Goal: Information Seeking & Learning: Learn about a topic

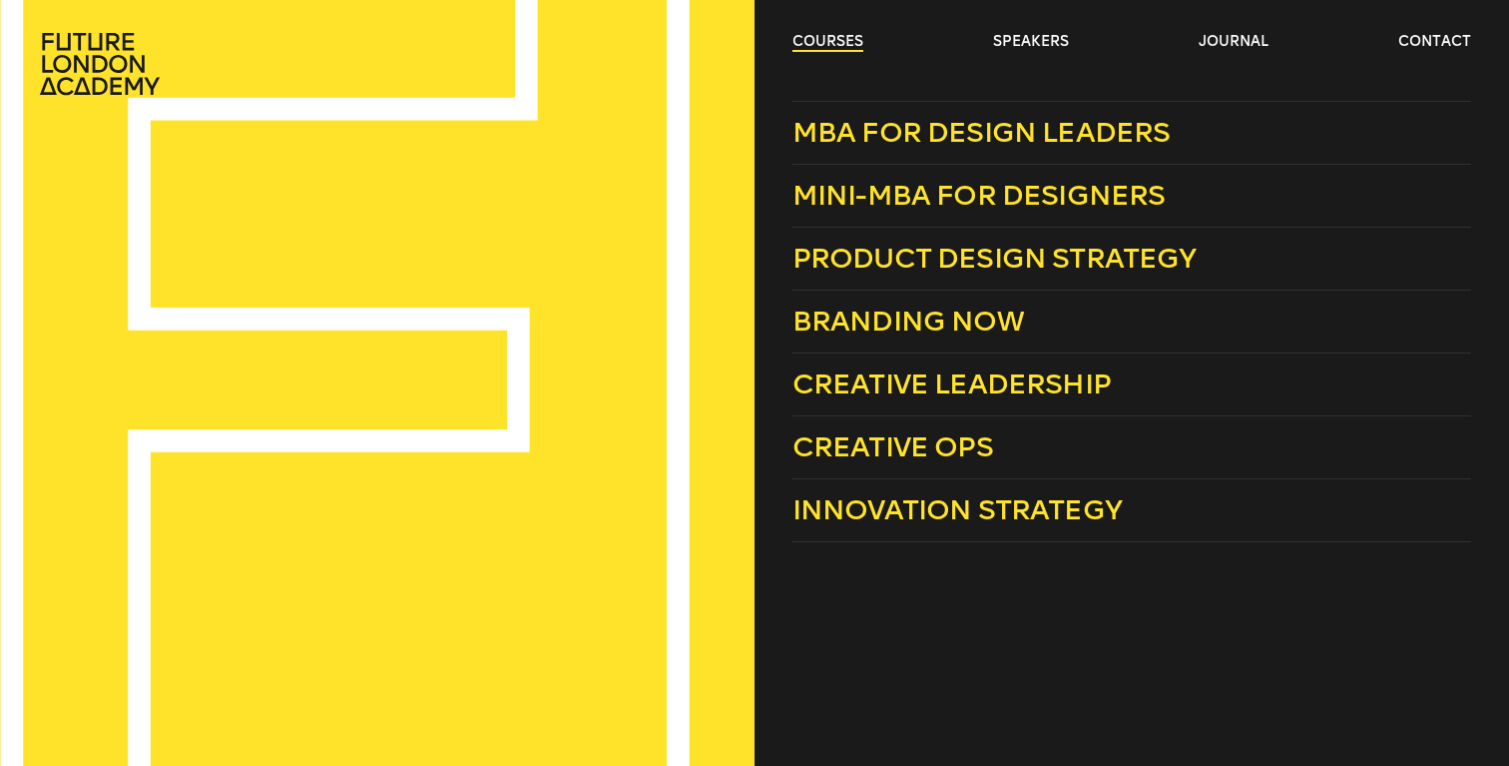
click at [826, 45] on link "courses" at bounding box center [828, 42] width 71 height 20
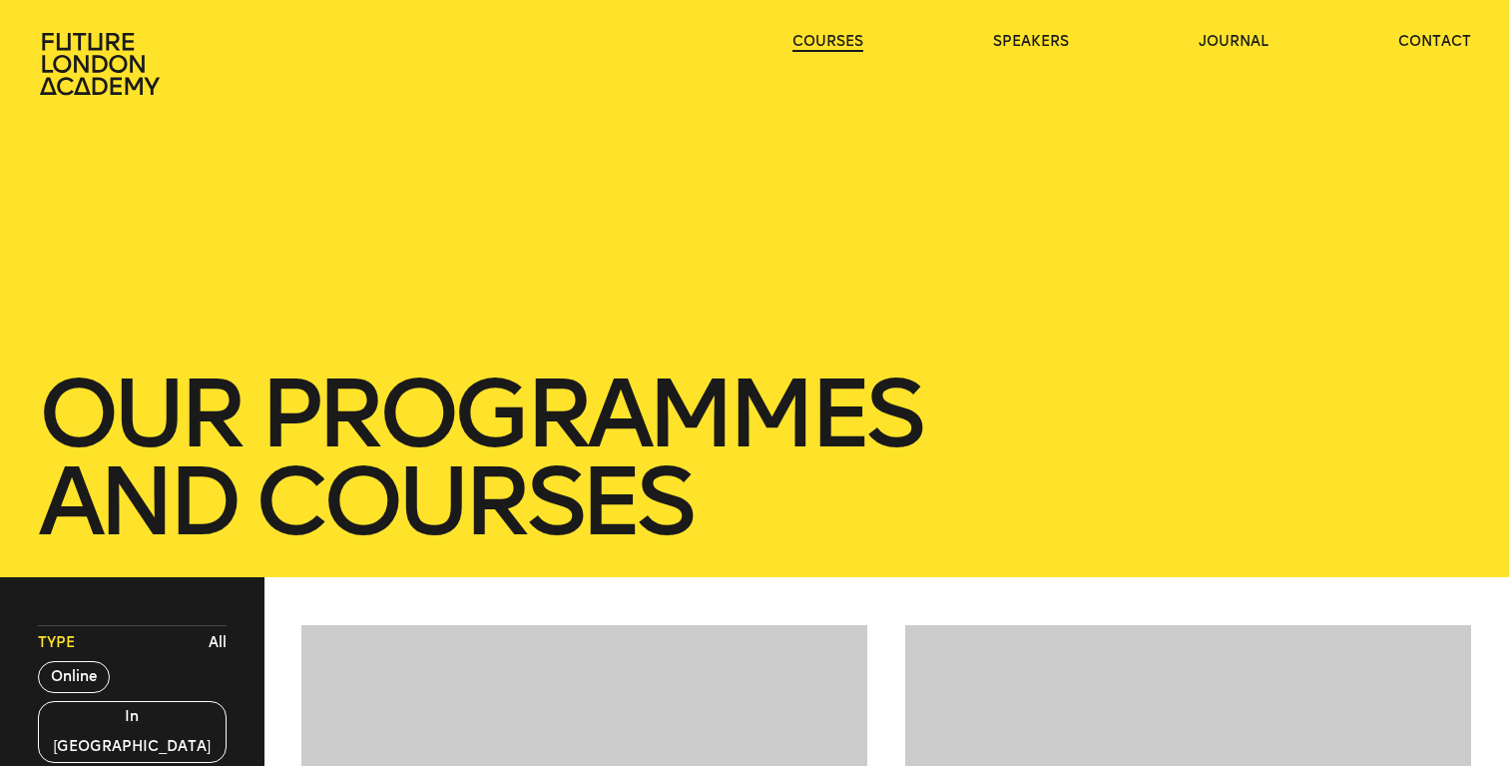
click at [826, 45] on link "courses" at bounding box center [828, 42] width 71 height 20
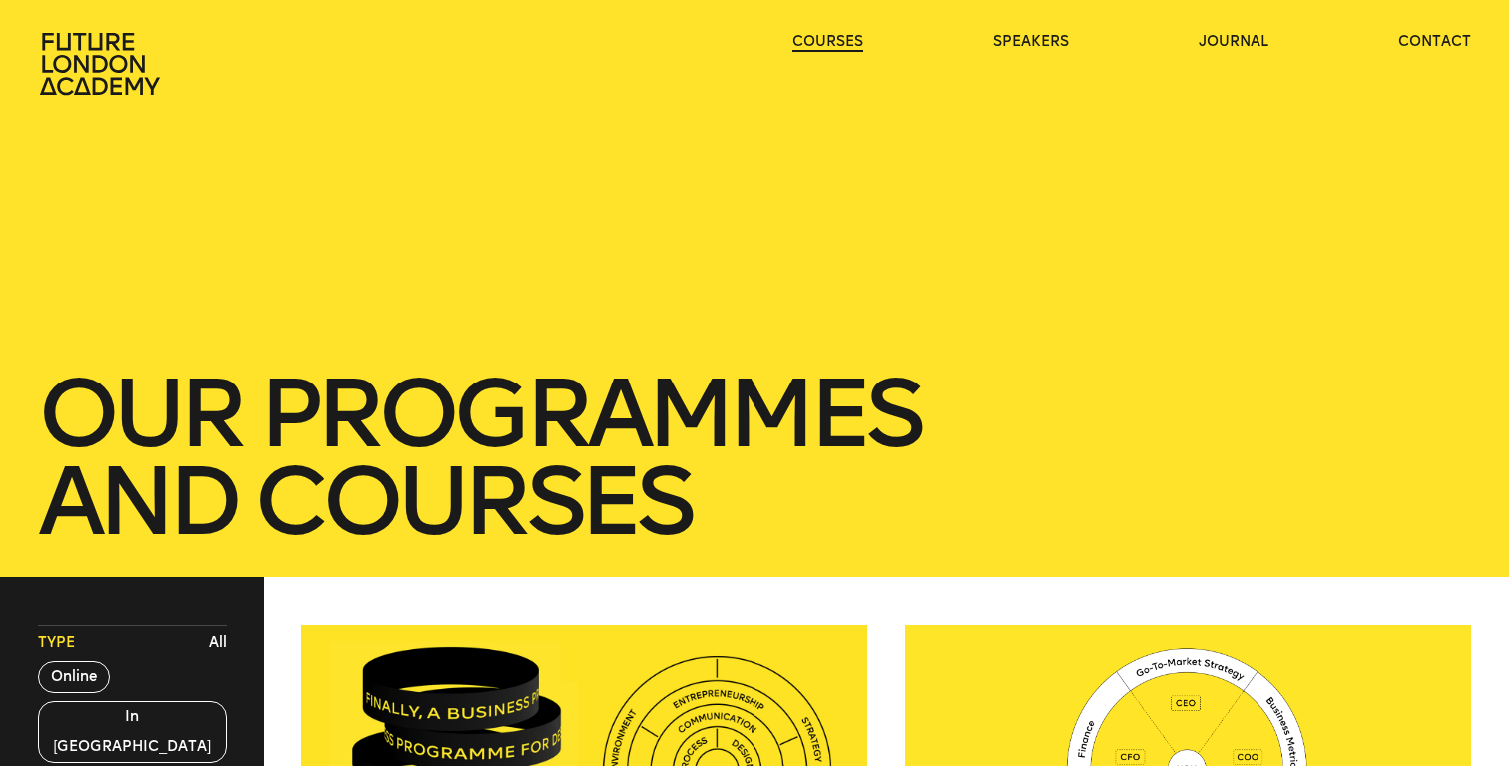
click at [825, 46] on link "courses" at bounding box center [828, 42] width 71 height 20
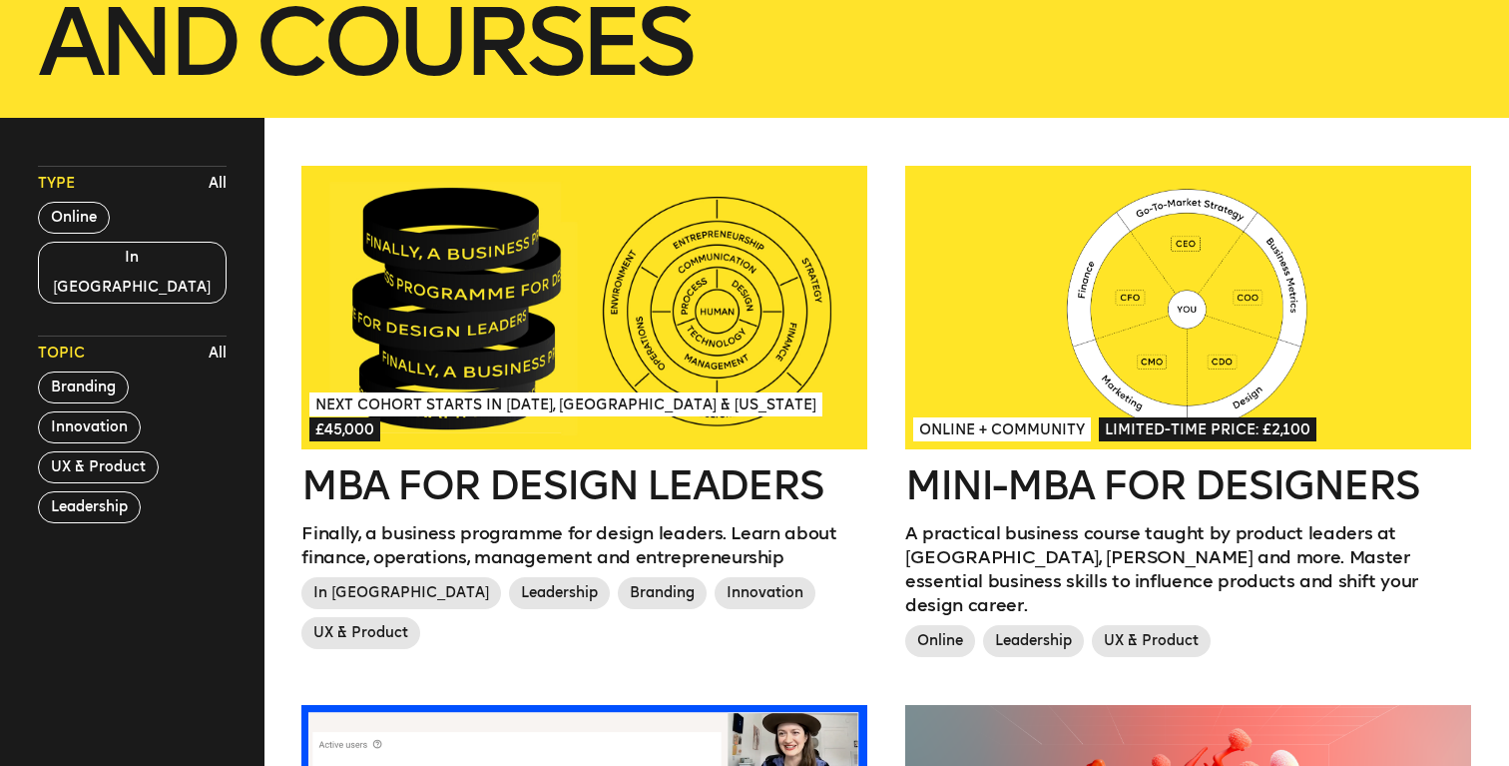
scroll to position [418, 0]
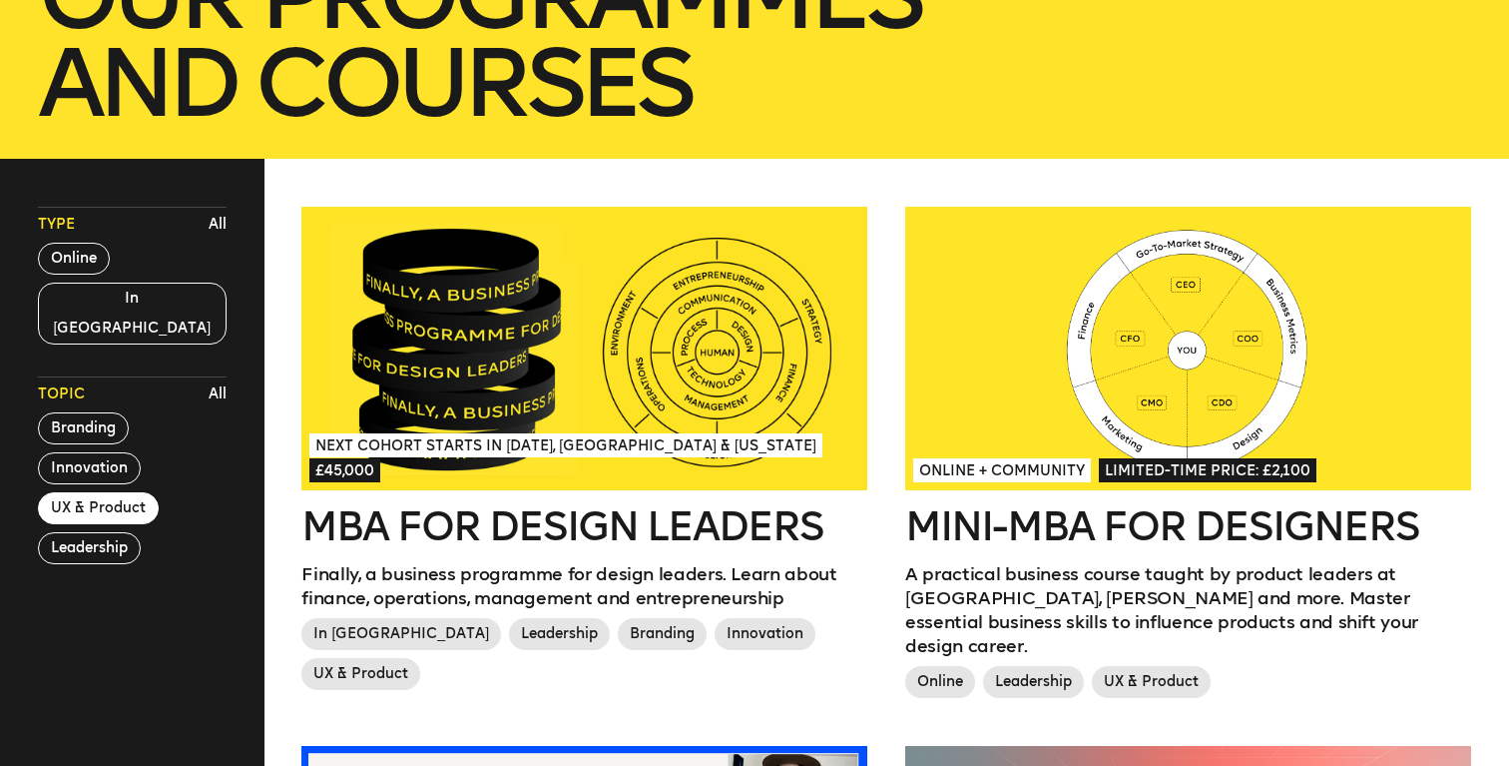
click at [111, 492] on button "UX & Product" at bounding box center [98, 508] width 121 height 32
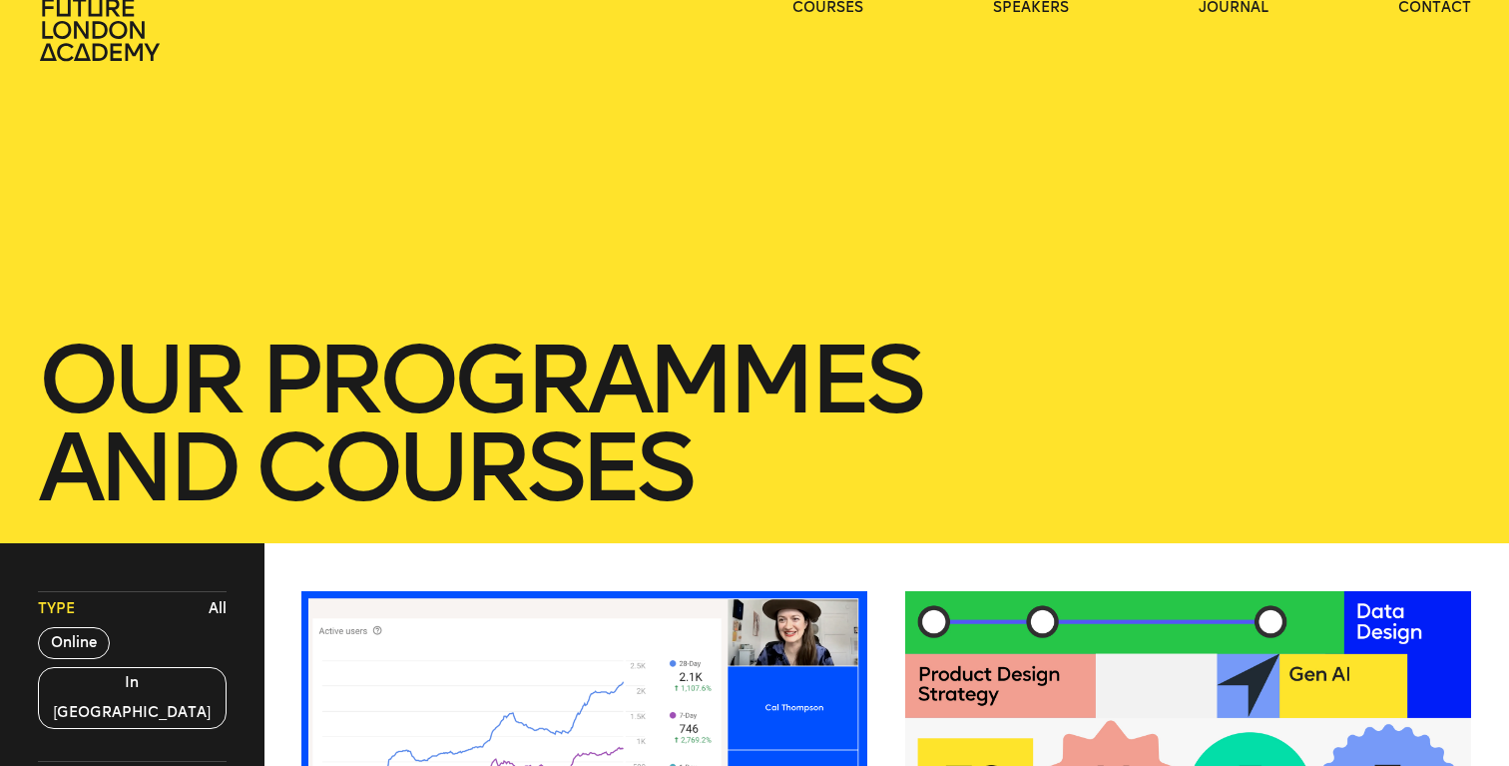
scroll to position [0, 0]
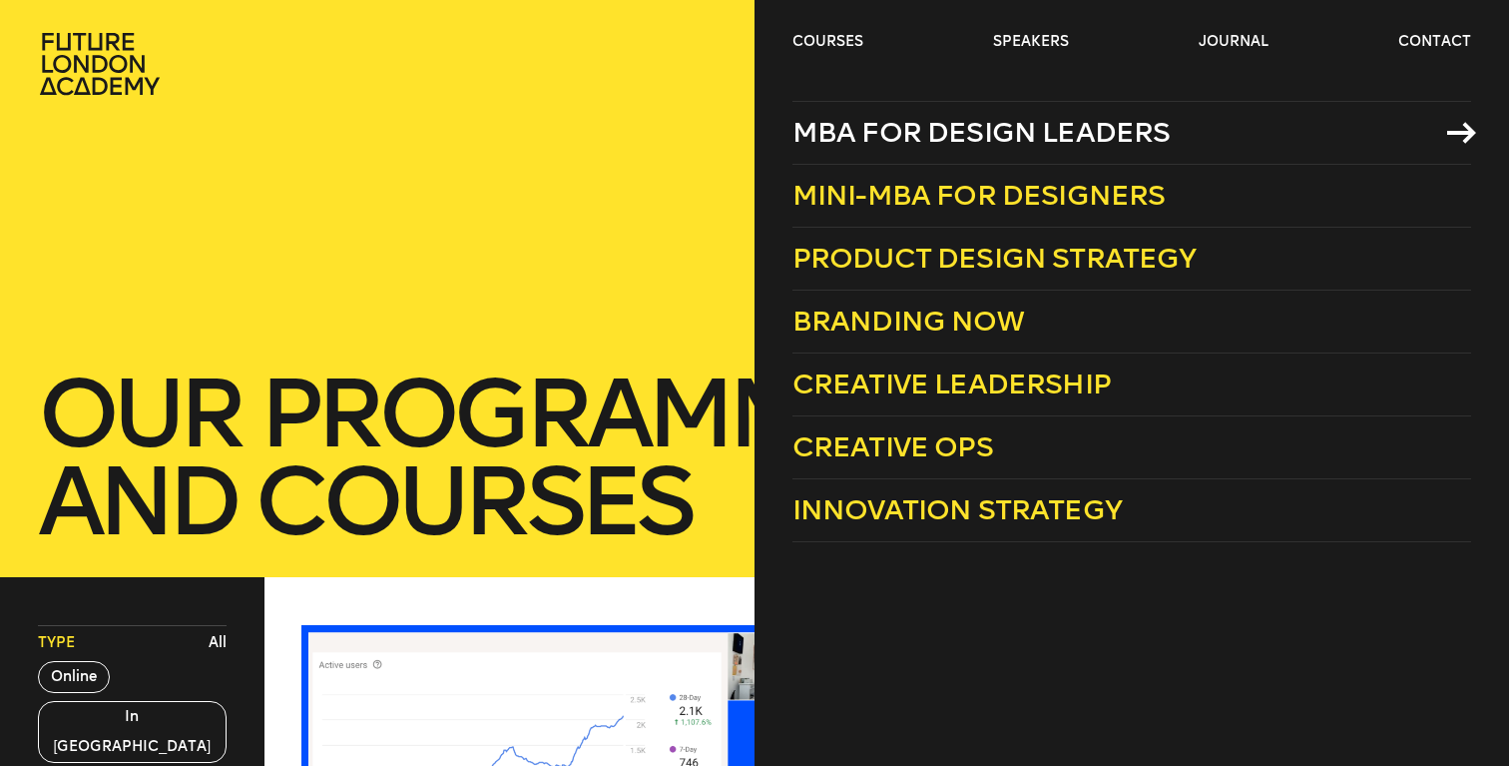
click at [950, 139] on span "MBA for Design Leaders" at bounding box center [982, 132] width 378 height 33
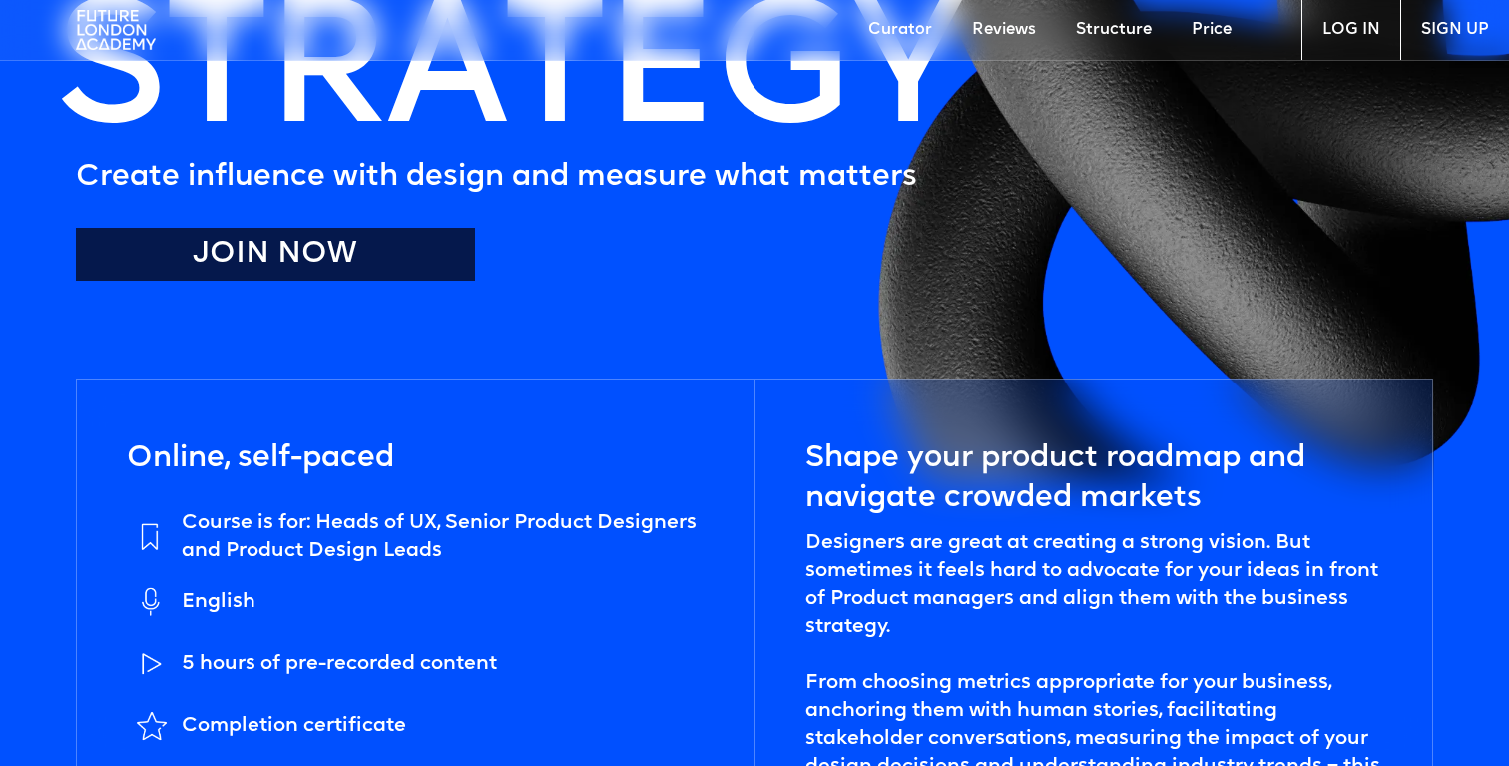
scroll to position [479, 0]
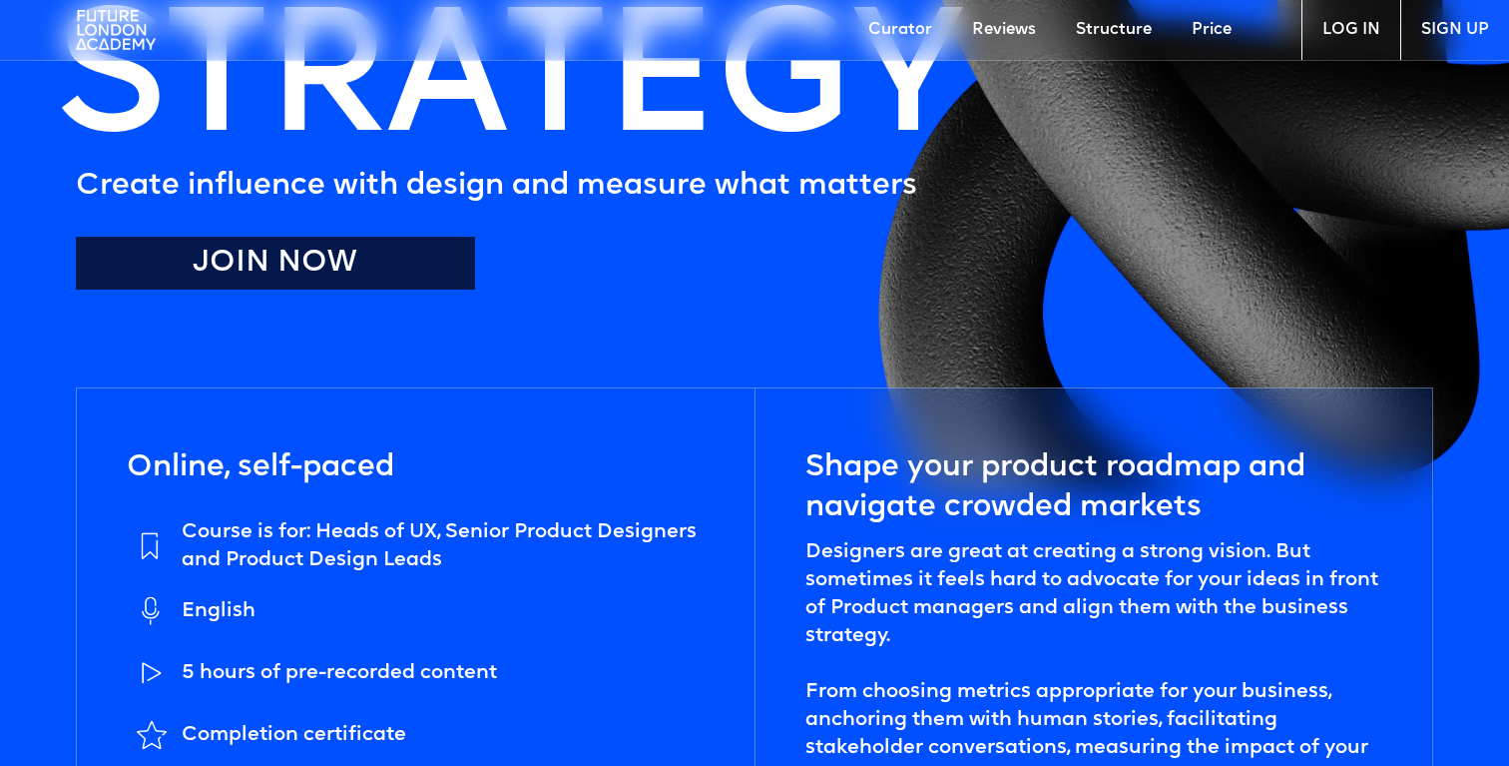
click at [1199, 44] on link "Price" at bounding box center [1212, 30] width 80 height 60
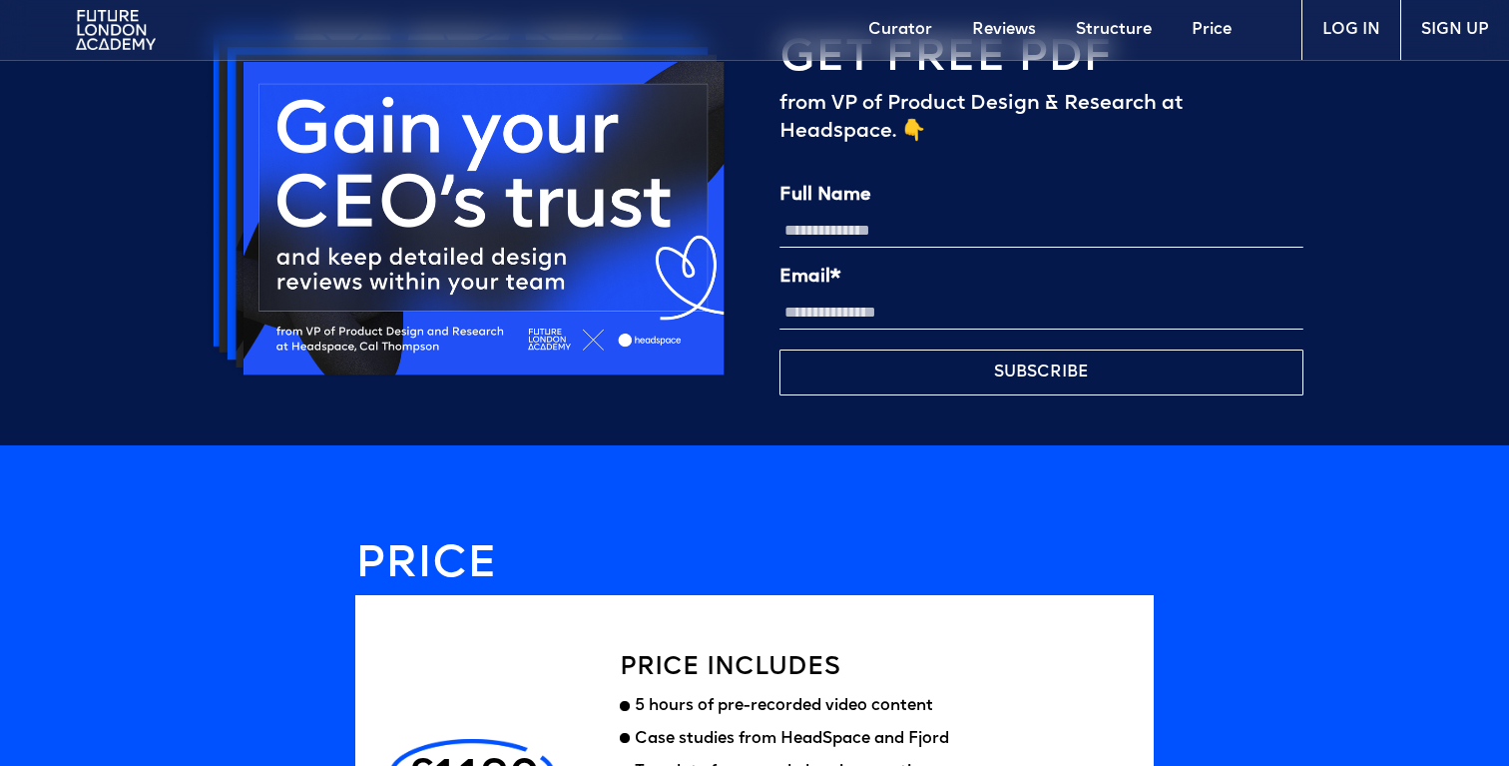
scroll to position [4777, 0]
